Goal: Check status: Check status

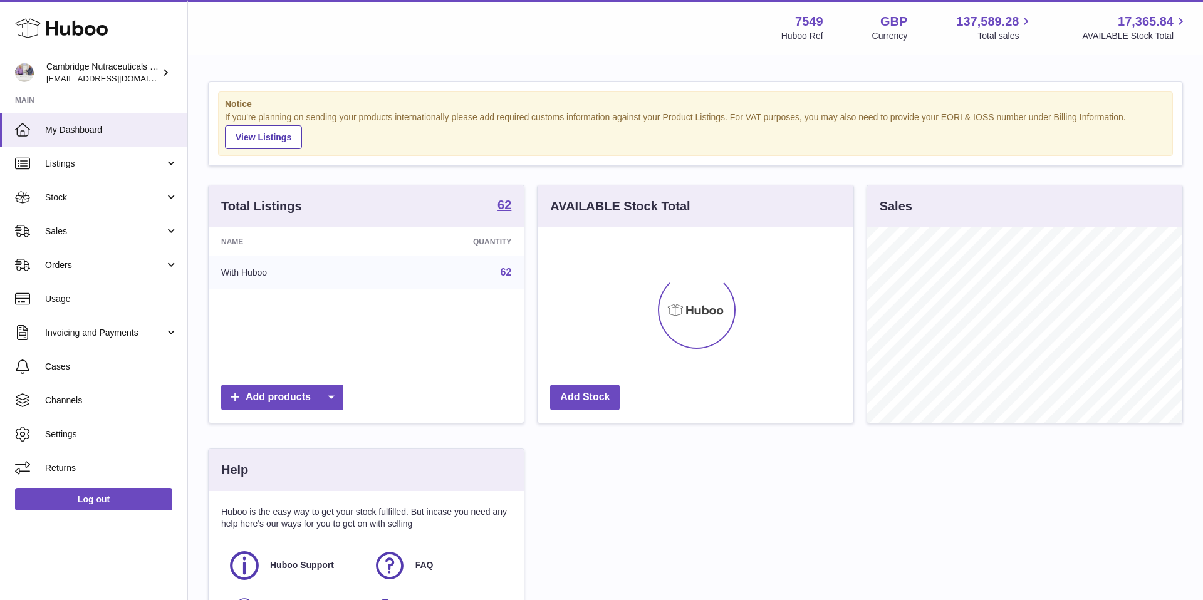
scroll to position [195, 316]
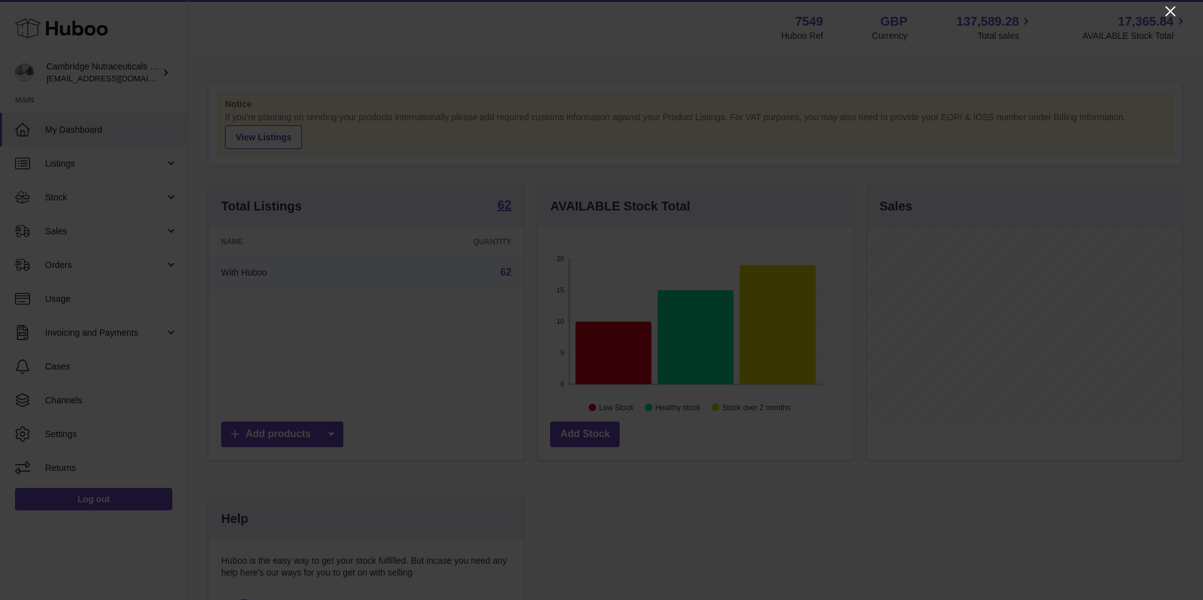
click at [1171, 11] on icon "Close" at bounding box center [1170, 11] width 10 height 10
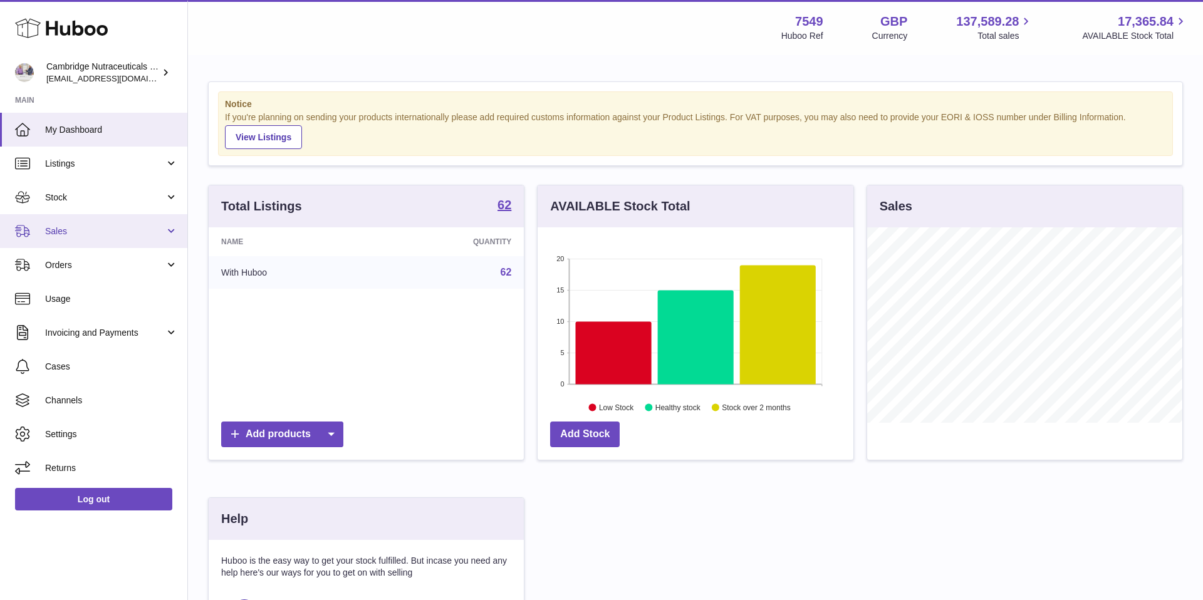
click at [85, 231] on span "Sales" at bounding box center [105, 232] width 120 height 12
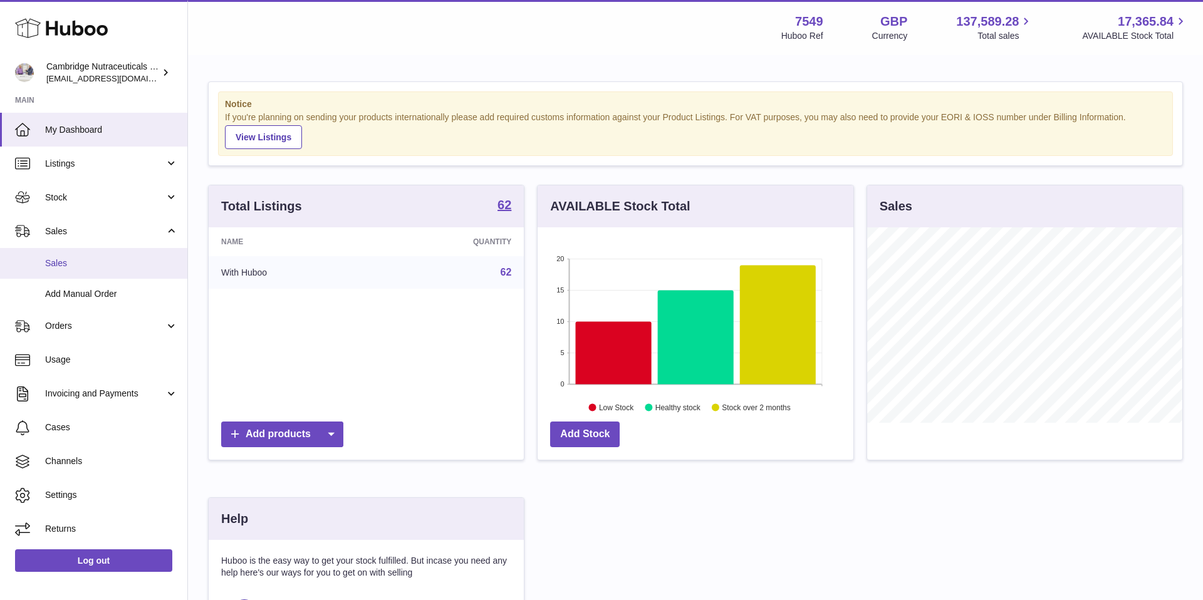
click at [78, 266] on span "Sales" at bounding box center [111, 263] width 133 height 12
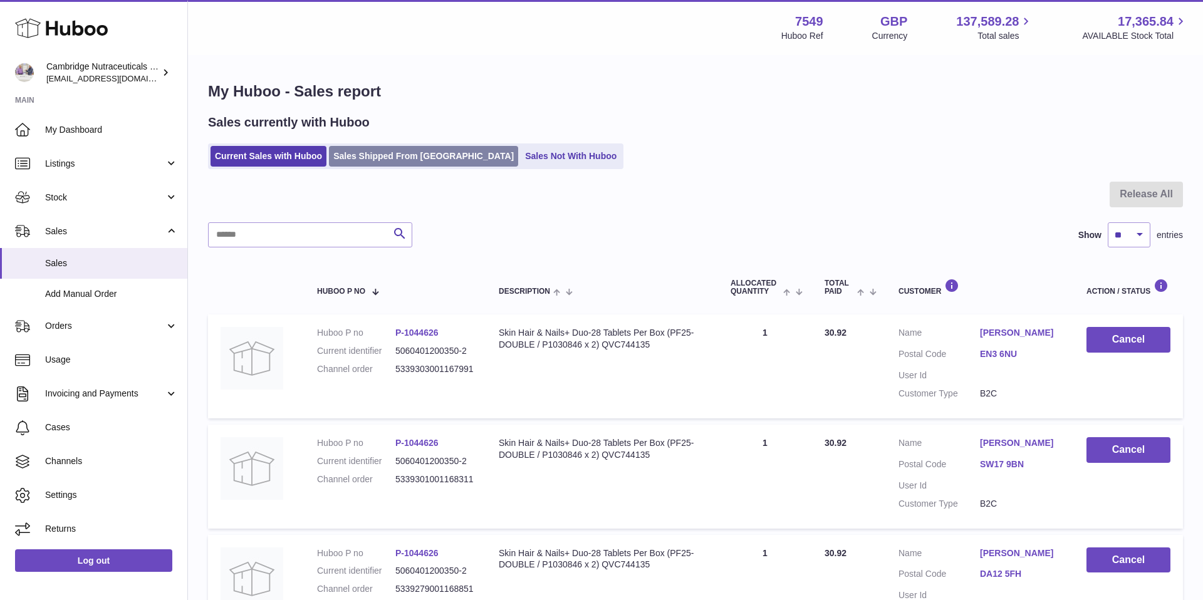
click at [375, 157] on link "Sales Shipped From Huboo" at bounding box center [423, 156] width 189 height 21
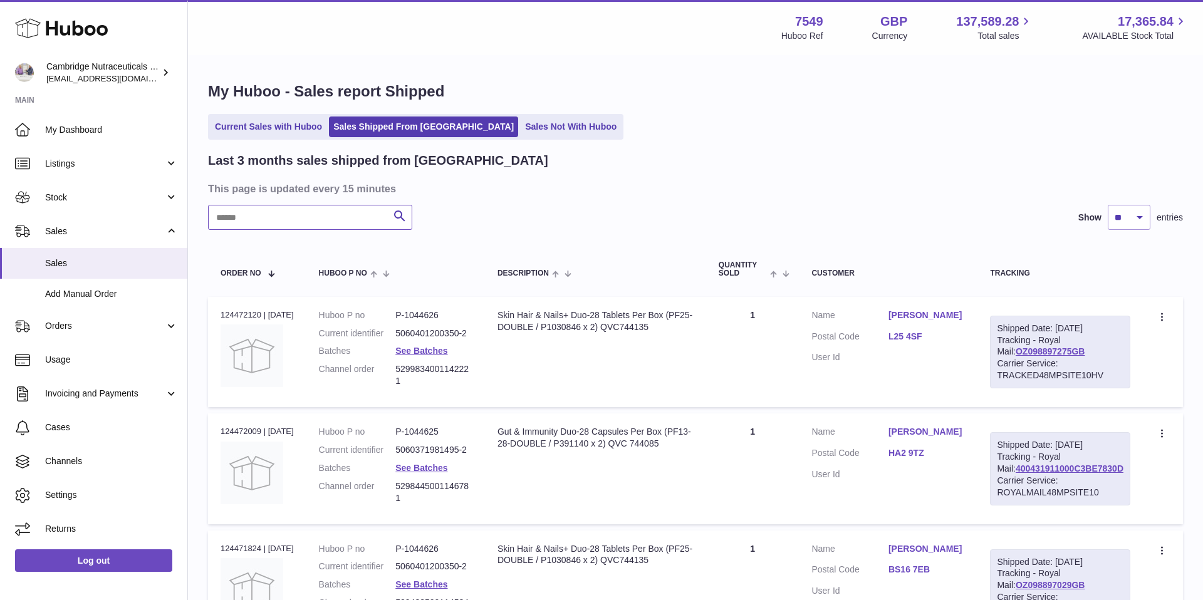
click at [341, 214] on input "text" at bounding box center [310, 217] width 204 height 25
click at [331, 220] on input "text" at bounding box center [310, 217] width 204 height 25
click at [288, 133] on link "Current Sales with Huboo" at bounding box center [268, 127] width 116 height 21
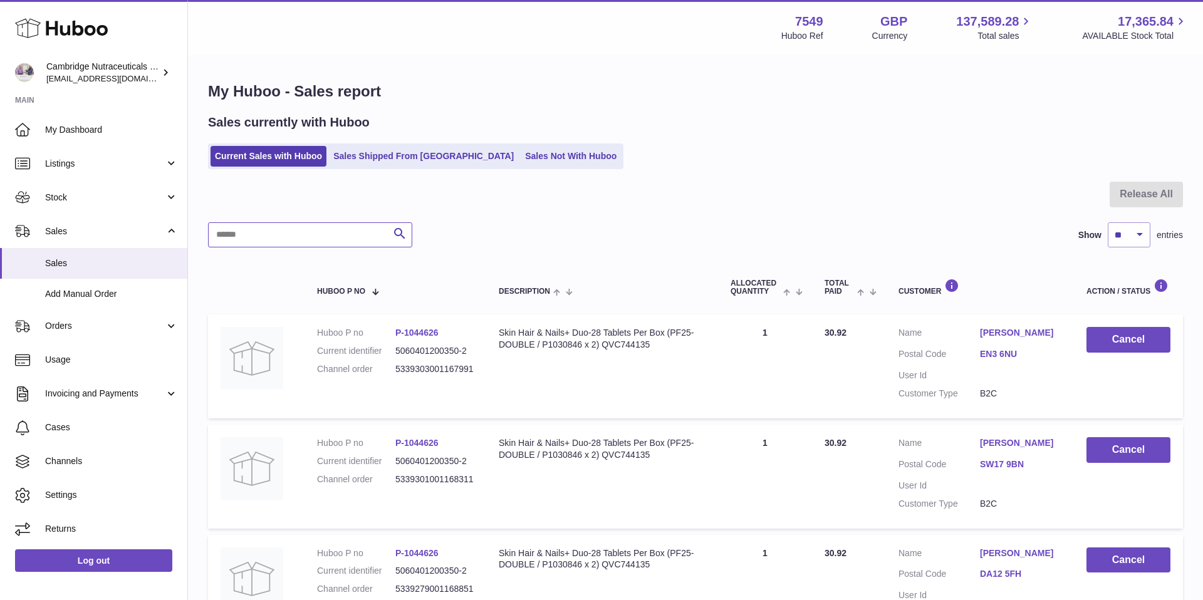
click at [293, 232] on input "text" at bounding box center [310, 234] width 204 height 25
click at [353, 231] on input "text" at bounding box center [310, 234] width 204 height 25
click at [354, 157] on link "Sales Shipped From Huboo" at bounding box center [423, 156] width 189 height 21
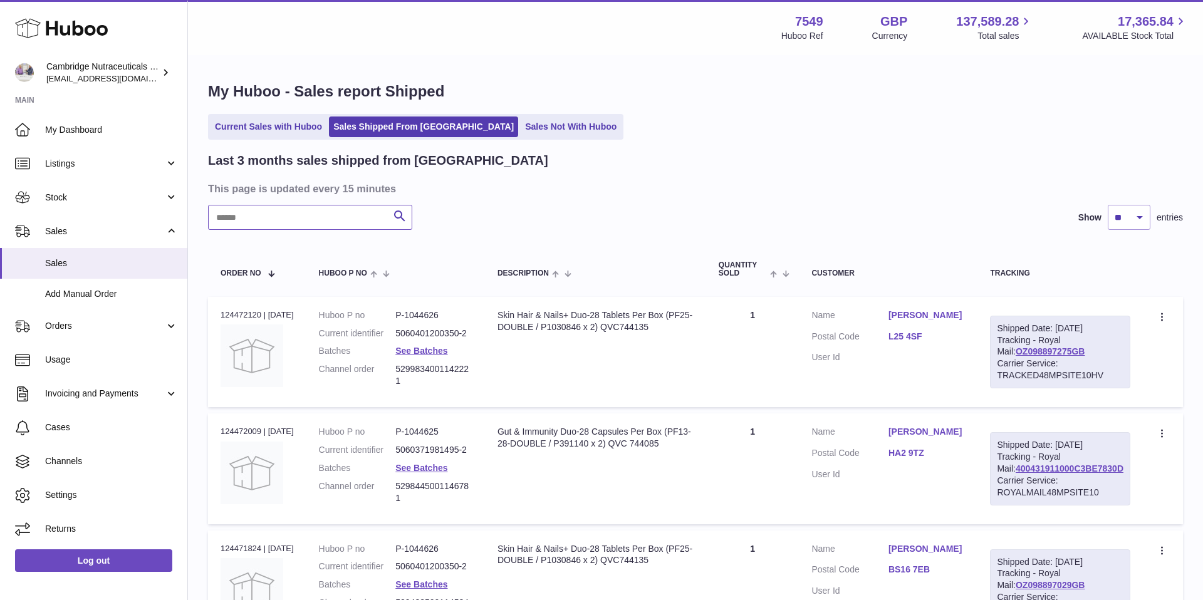
click at [360, 220] on input "text" at bounding box center [310, 217] width 204 height 25
type input "**********"
